Goal: Find specific page/section: Find specific page/section

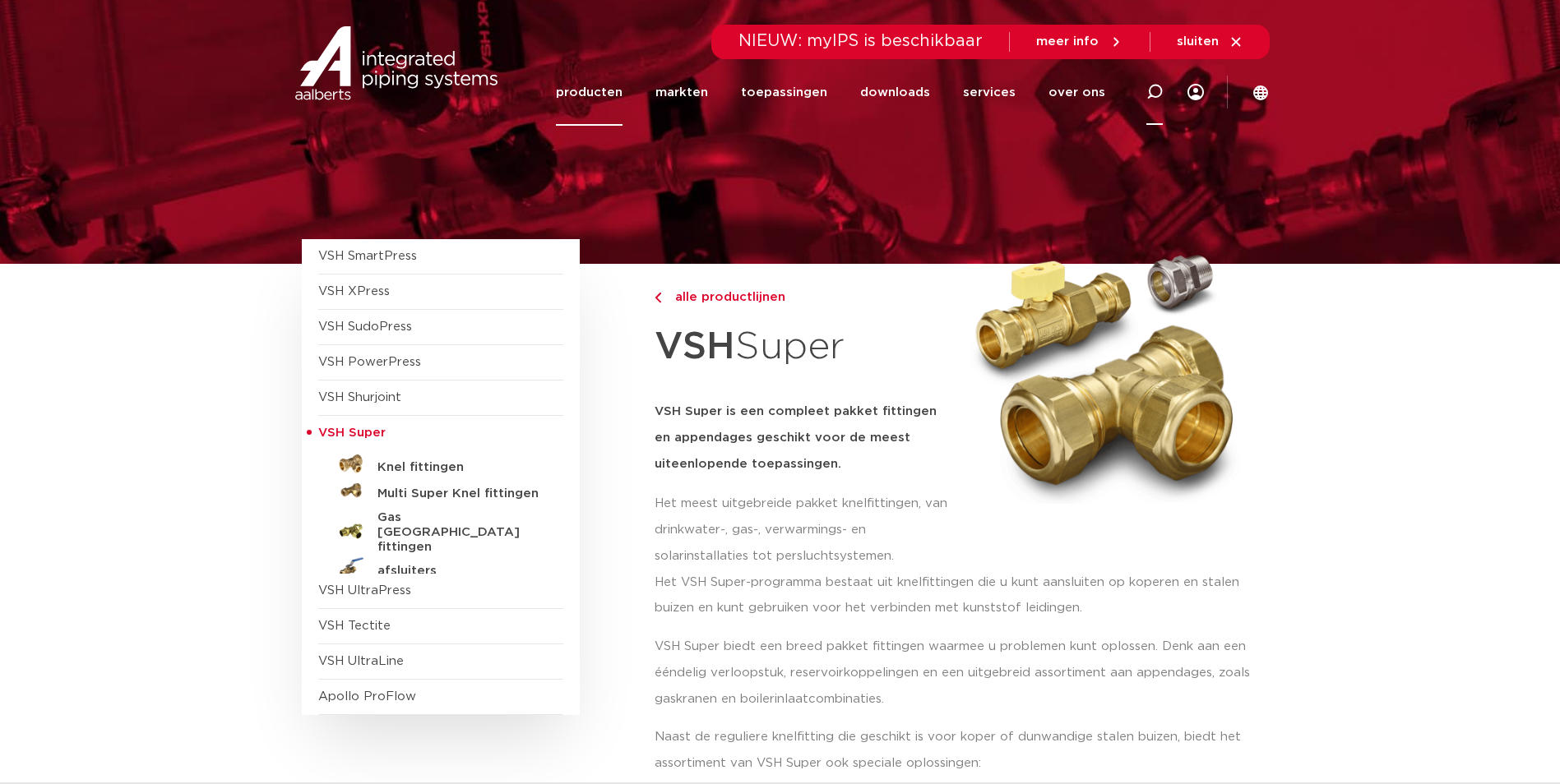
click at [1150, 92] on icon at bounding box center [1154, 92] width 19 height 19
paste input "0725010"
type input "0725010"
click button "Zoeken" at bounding box center [0, 0] width 0 height 0
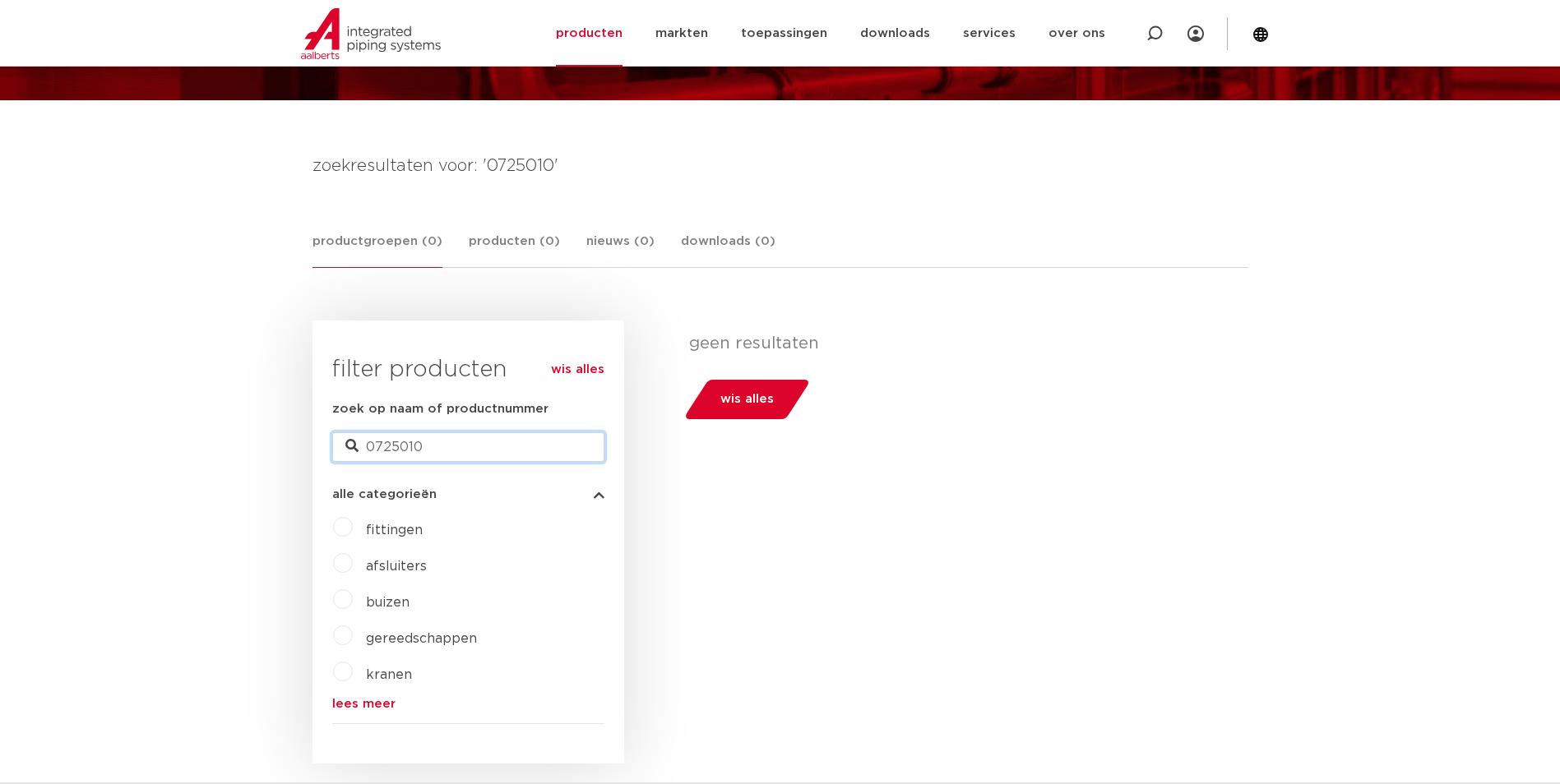
click at [449, 447] on input "0725010" at bounding box center [468, 447] width 272 height 29
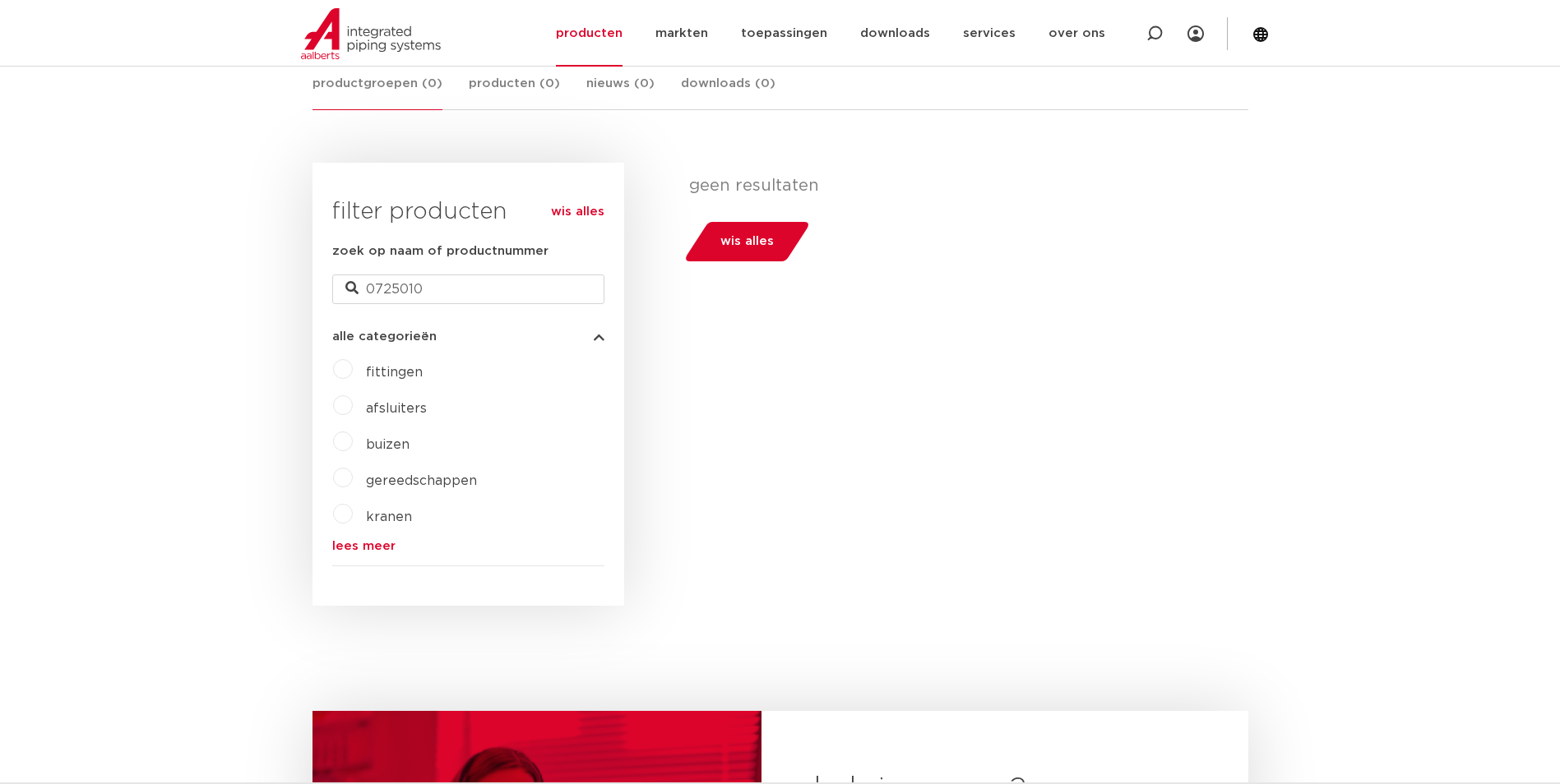
scroll to position [329, 0]
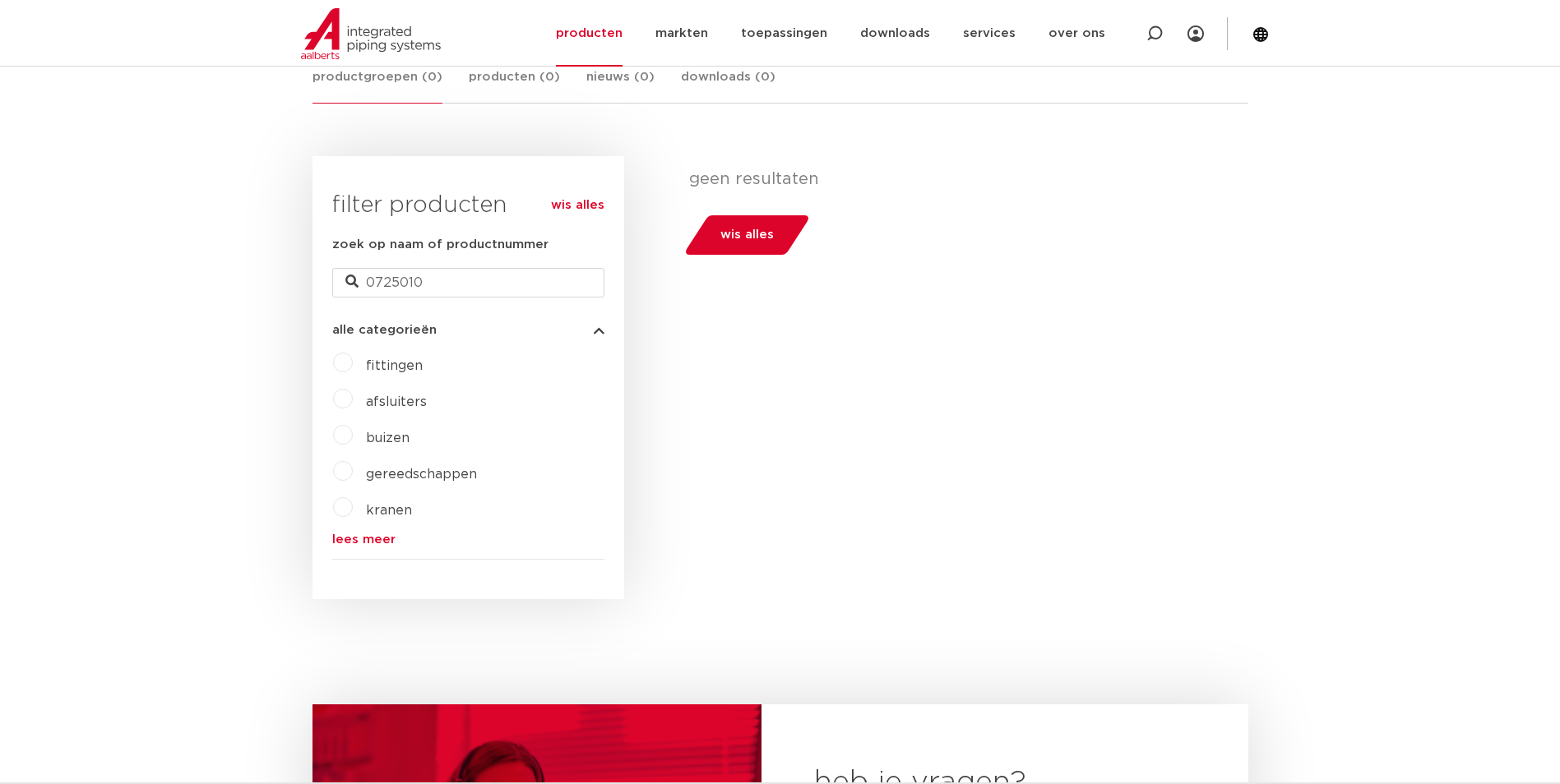
click at [387, 540] on link "lees meer" at bounding box center [468, 539] width 272 height 13
